Goal: Information Seeking & Learning: Find specific fact

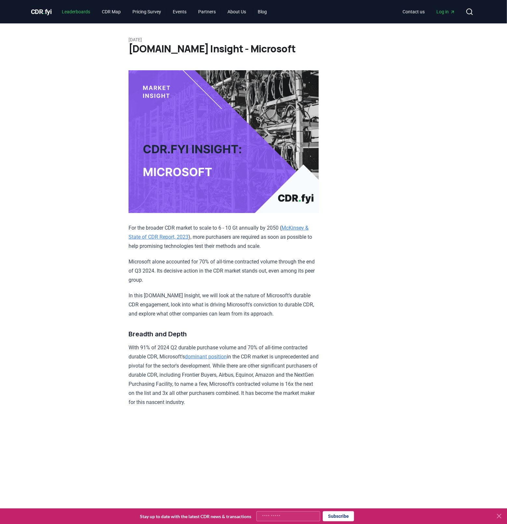
click at [73, 8] on link "Leaderboards" at bounding box center [76, 12] width 39 height 12
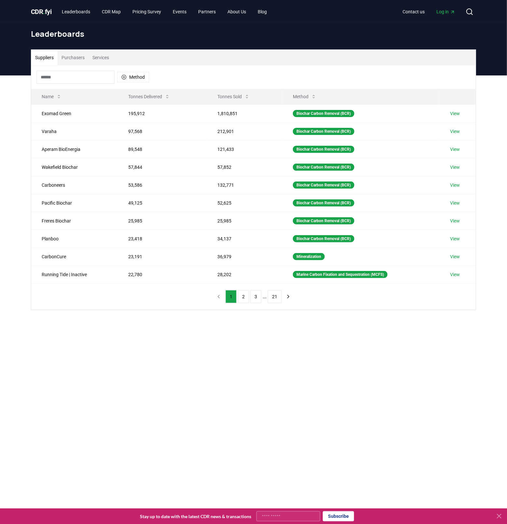
click at [78, 60] on button "Purchasers" at bounding box center [73, 58] width 31 height 16
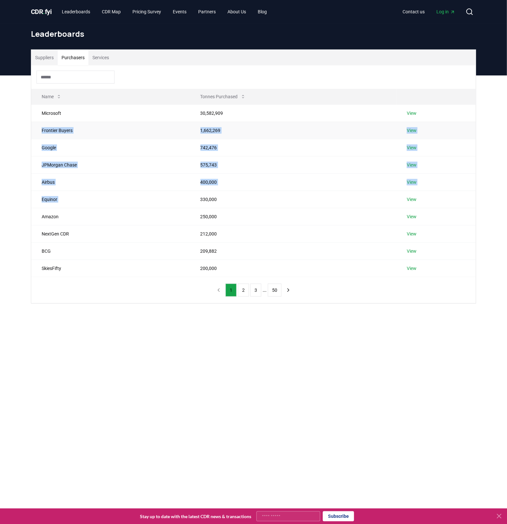
drag, startPoint x: 230, startPoint y: 192, endPoint x: 90, endPoint y: 123, distance: 156.1
click at [90, 123] on tbody "Microsoft 30,582,909 View Frontier Buyers 1,662,269 View Google 742,476 View JP…" at bounding box center [253, 190] width 444 height 172
click at [90, 123] on td "Frontier Buyers" at bounding box center [110, 130] width 159 height 17
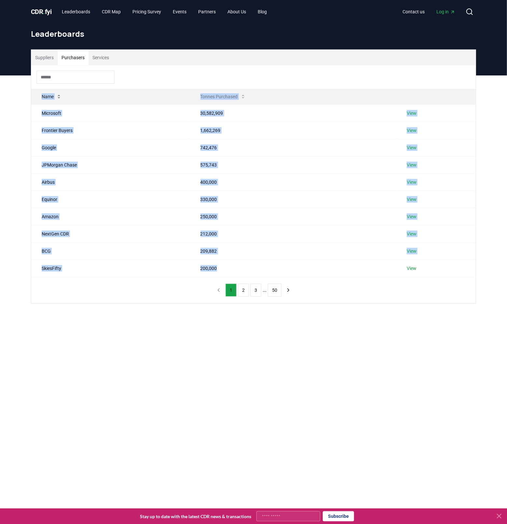
drag, startPoint x: 230, startPoint y: 270, endPoint x: 39, endPoint y: 95, distance: 258.5
click at [39, 95] on table "Name Tonnes Purchased Microsoft 30,582,909 View Frontier Buyers 1,662,269 View …" at bounding box center [253, 183] width 444 height 188
copy table "Name Tonnes Purchased Microsoft 30,582,909 View Frontier Buyers 1,662,269 View …"
